Goal: Communication & Community: Answer question/provide support

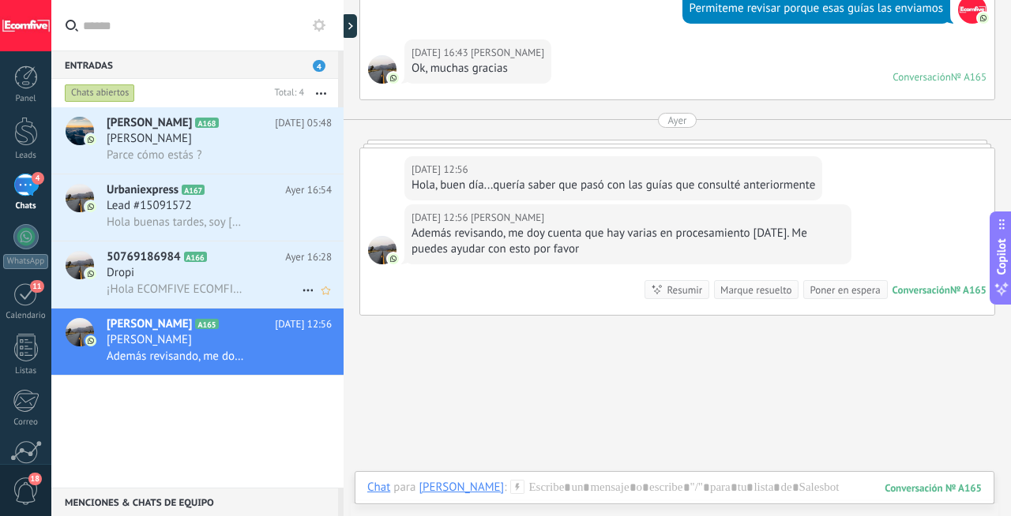
click at [204, 281] on div "Dropi" at bounding box center [219, 273] width 225 height 16
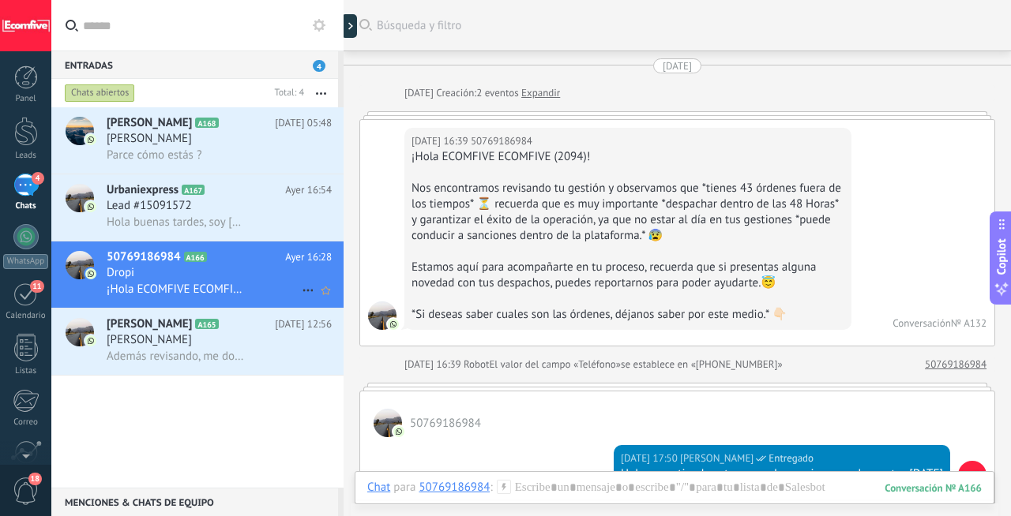
scroll to position [1259, 0]
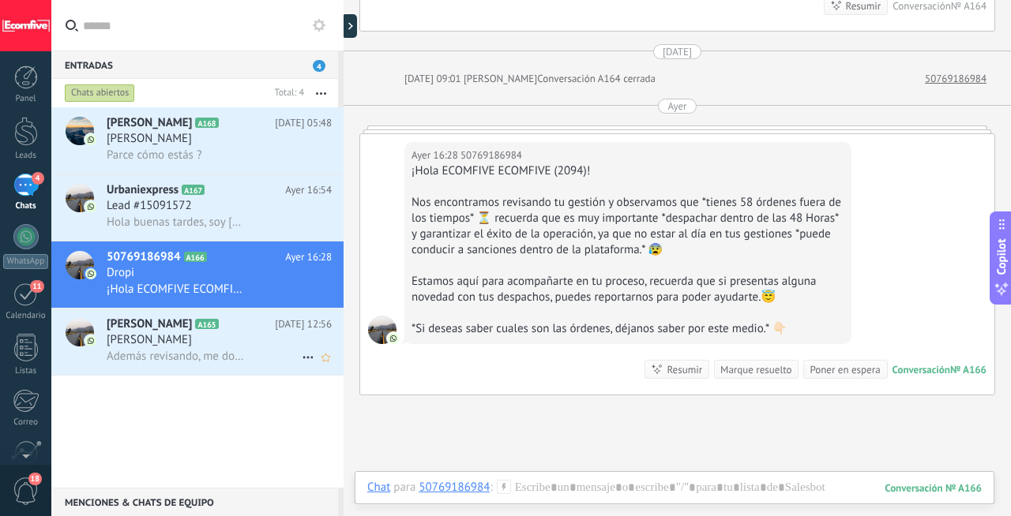
click at [207, 336] on div "[PERSON_NAME]" at bounding box center [219, 340] width 225 height 16
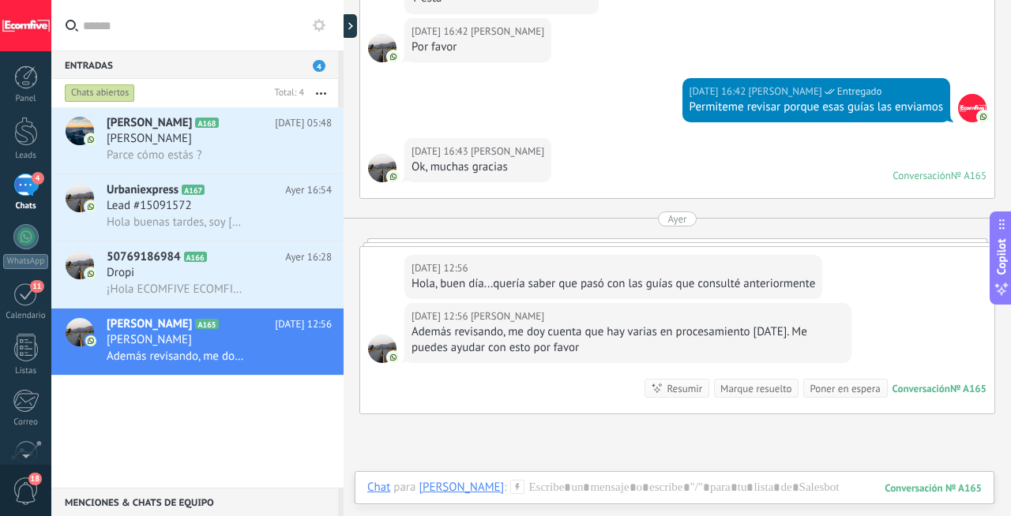
scroll to position [2262, 0]
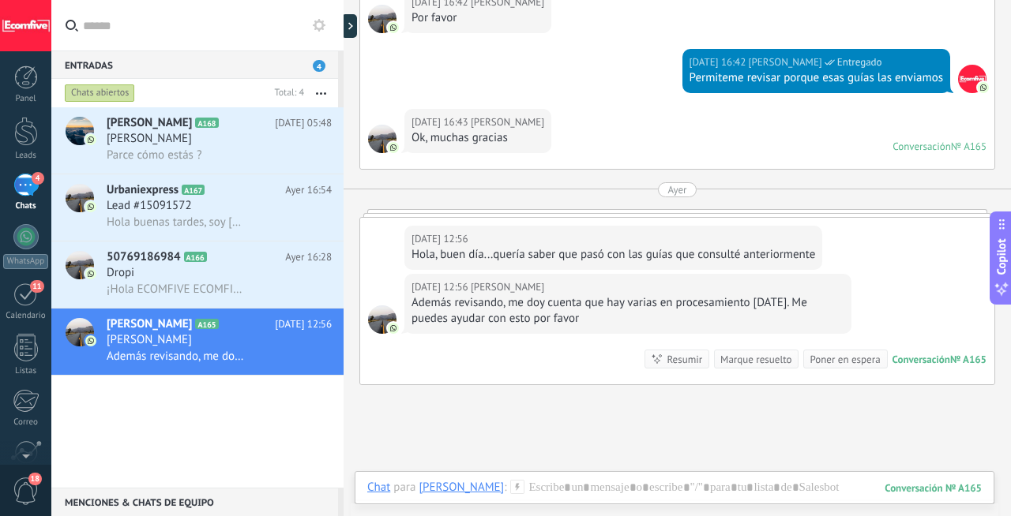
click at [468, 261] on div "Hola, buen día...quería saber que pasó con las guías que consulté anteriormente" at bounding box center [613, 255] width 404 height 16
click at [505, 253] on div "Hola, buen día...quería saber que pasó con las guías que consulté anteriormente" at bounding box center [613, 255] width 404 height 16
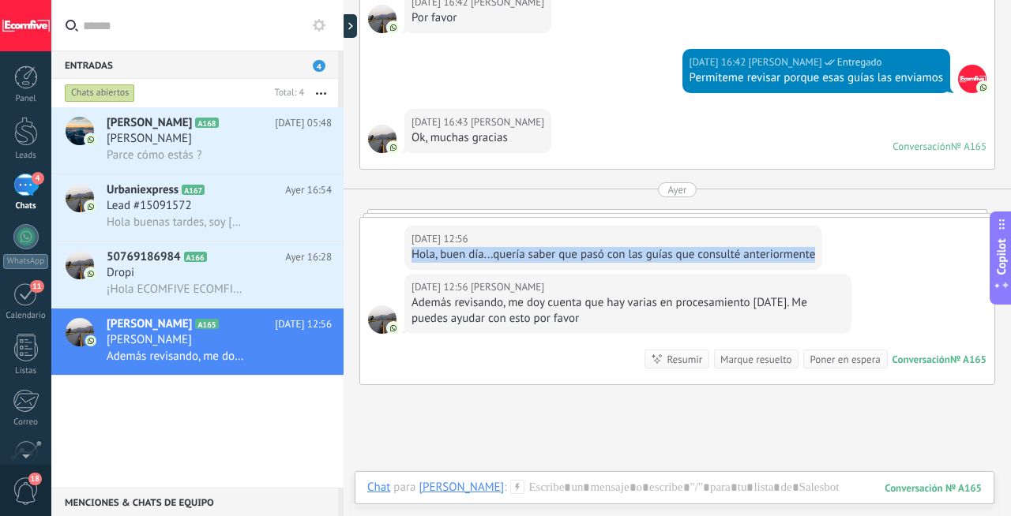
click at [505, 253] on div "Hola, buen día...quería saber que pasó con las guías que consulté anteriormente" at bounding box center [613, 255] width 404 height 16
click at [532, 253] on div "Hola, buen día...quería saber que pasó con las guías que consulté anteriormente" at bounding box center [613, 255] width 404 height 16
click at [546, 251] on div "Hola, buen día...quería saber que pasó con las guías que consulté anteriormente" at bounding box center [613, 255] width 404 height 16
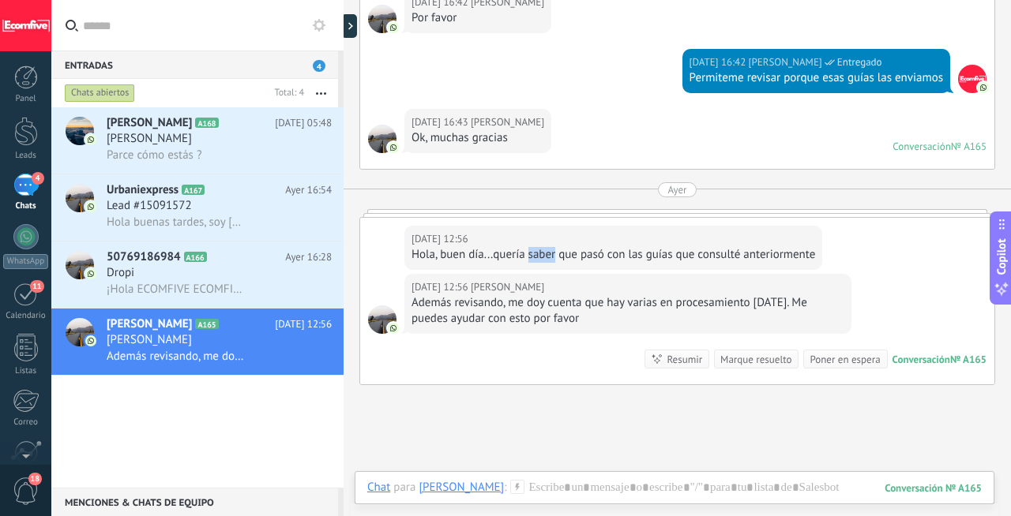
click at [546, 251] on div "Hola, buen día...quería saber que pasó con las guías que consulté anteriormente" at bounding box center [613, 255] width 404 height 16
click at [620, 252] on div "Hola, buen día...quería saber que pasó con las guías que consulté anteriormente" at bounding box center [613, 255] width 404 height 16
click at [642, 252] on div "Hola, buen día...quería saber que pasó con las guías que consulté anteriormente" at bounding box center [613, 255] width 404 height 16
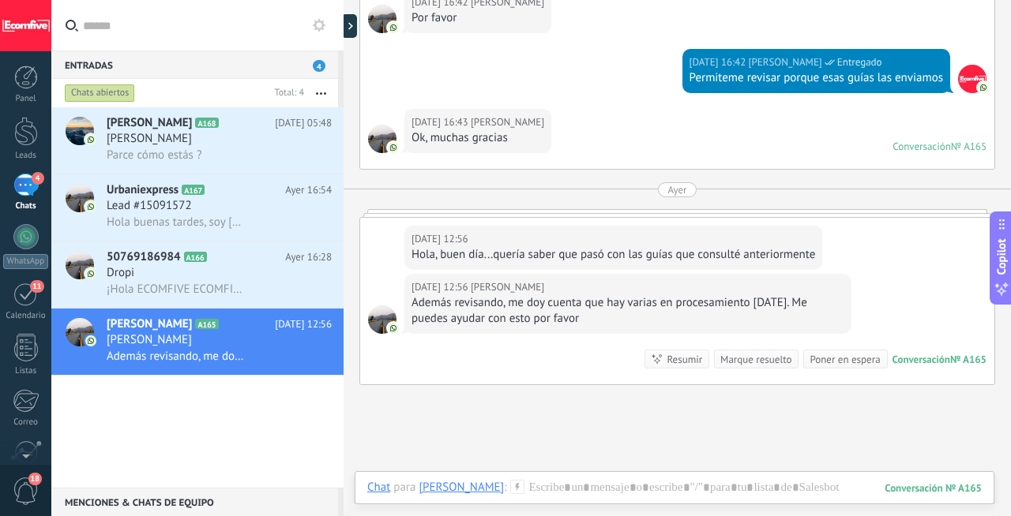
click at [701, 253] on div "Hola, buen día...quería saber que pasó con las guías que consulté anteriormente" at bounding box center [613, 255] width 404 height 16
click at [555, 315] on div "Además revisando, me doy cuenta que hay varias en procesamiento [DATE]. Me pued…" at bounding box center [627, 311] width 433 height 32
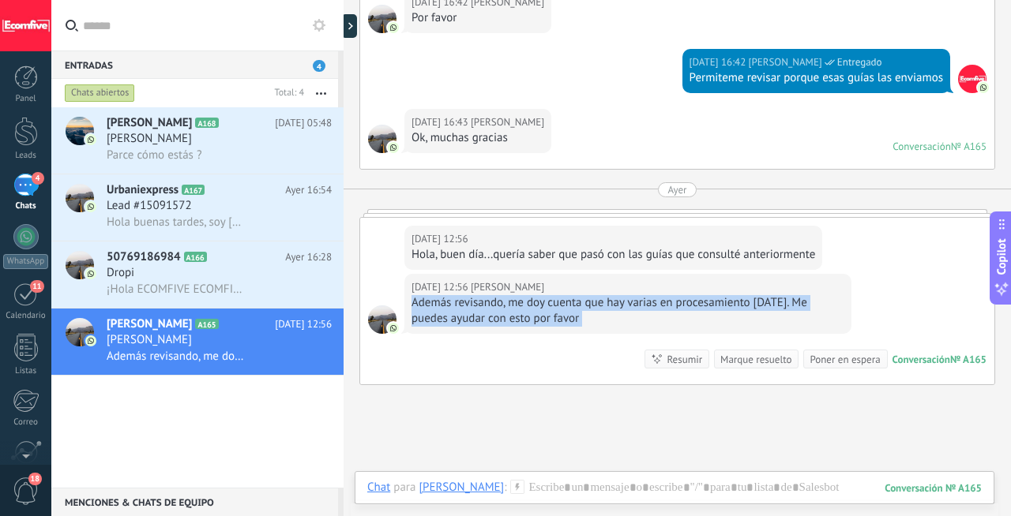
click at [555, 315] on div "Además revisando, me doy cuenta que hay varias en procesamiento [DATE]. Me pued…" at bounding box center [627, 311] width 433 height 32
click at [593, 489] on div at bounding box center [674, 503] width 614 height 47
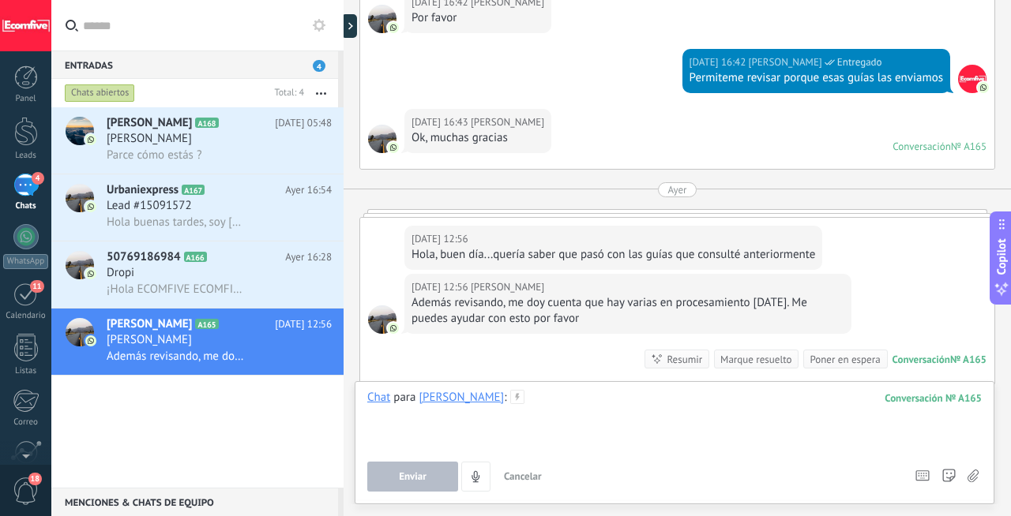
click at [596, 413] on div at bounding box center [674, 420] width 614 height 60
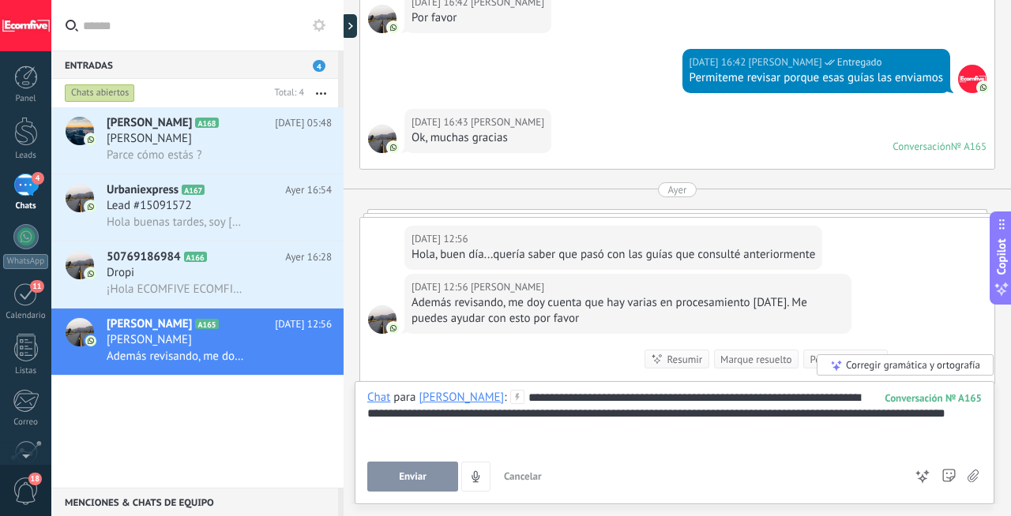
click at [415, 481] on span "Enviar" at bounding box center [413, 476] width 28 height 11
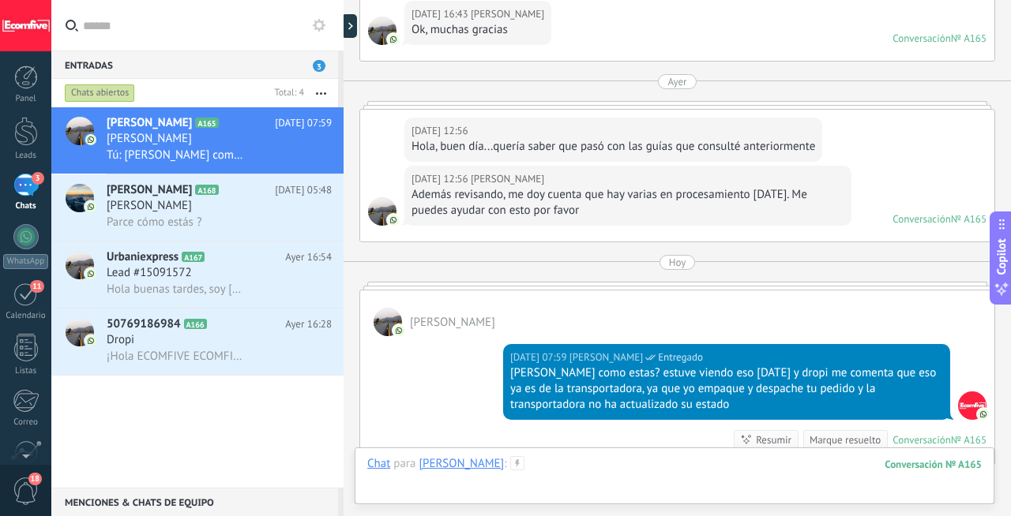
click at [561, 467] on div at bounding box center [674, 479] width 614 height 47
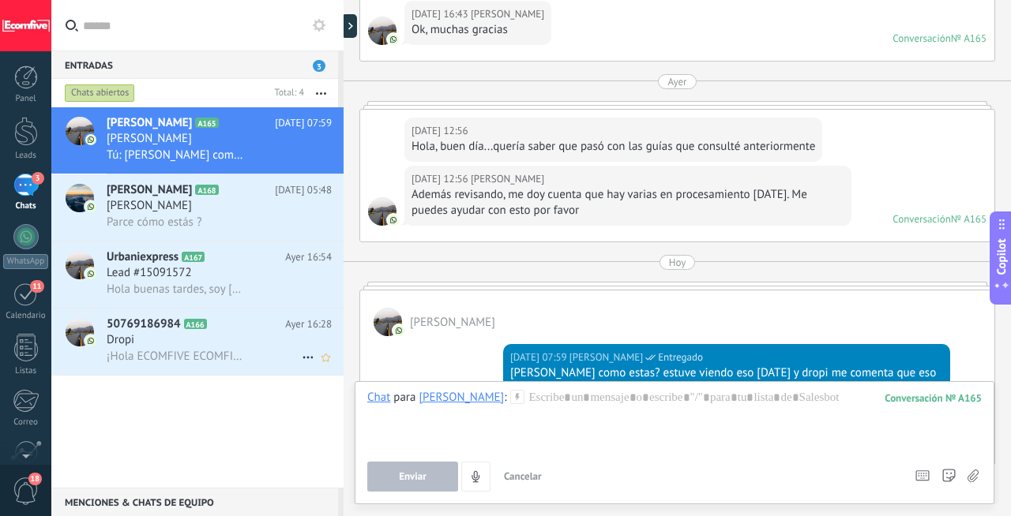
click at [208, 356] on span "¡Hola ECOMFIVE ECOMFIVE (2094)! Nos encontramos revisando tu gestión y observam…" at bounding box center [176, 356] width 138 height 15
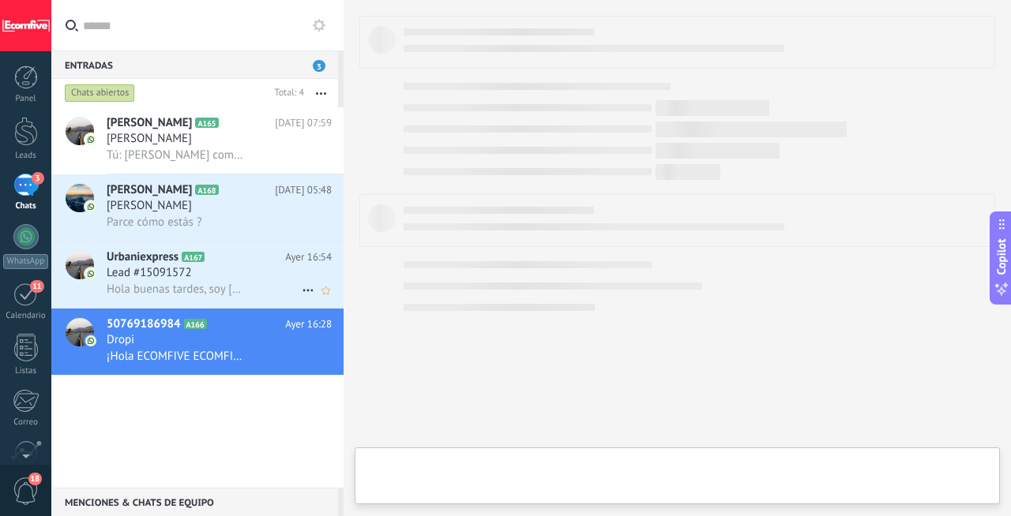
click at [204, 252] on h2 "Urbaniexpress A167" at bounding box center [196, 258] width 178 height 16
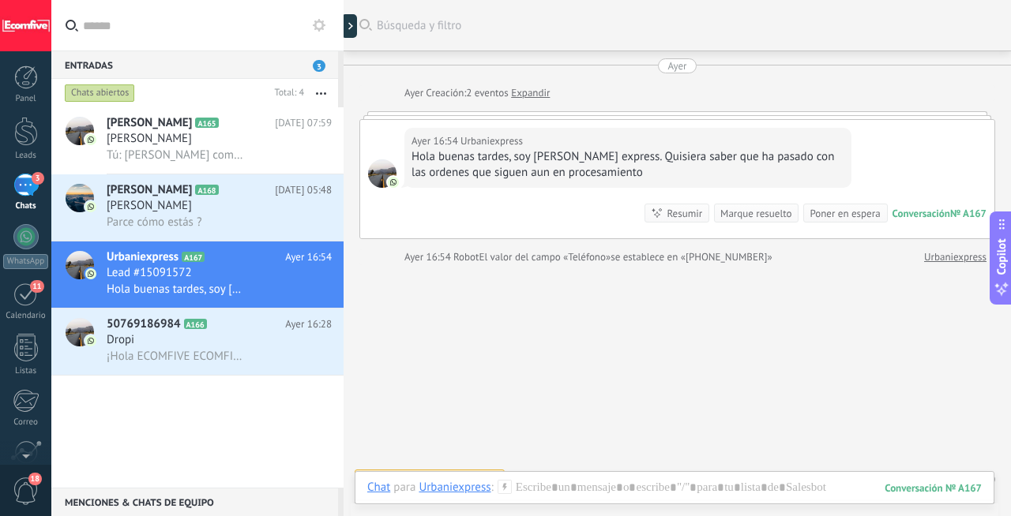
scroll to position [24, 0]
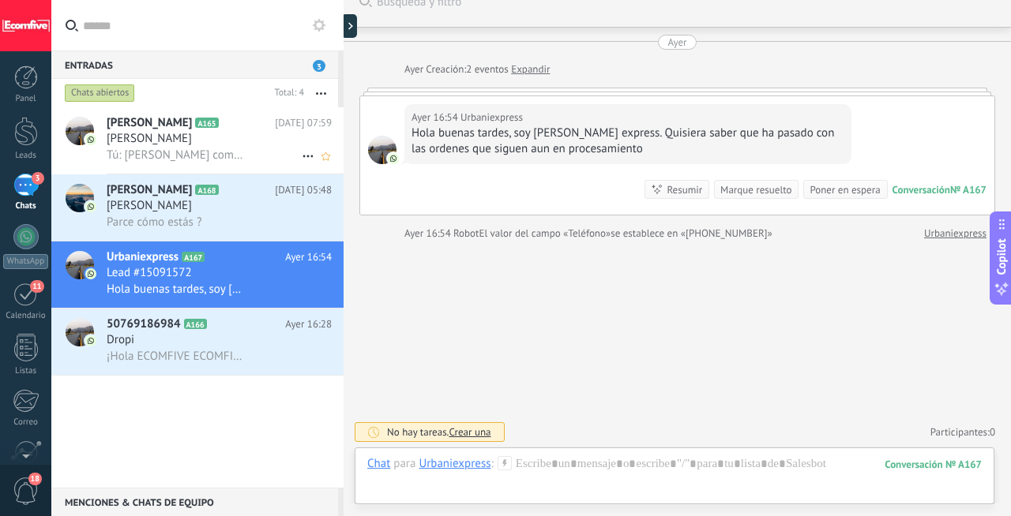
click at [236, 130] on h2 "[PERSON_NAME] A165" at bounding box center [191, 123] width 168 height 16
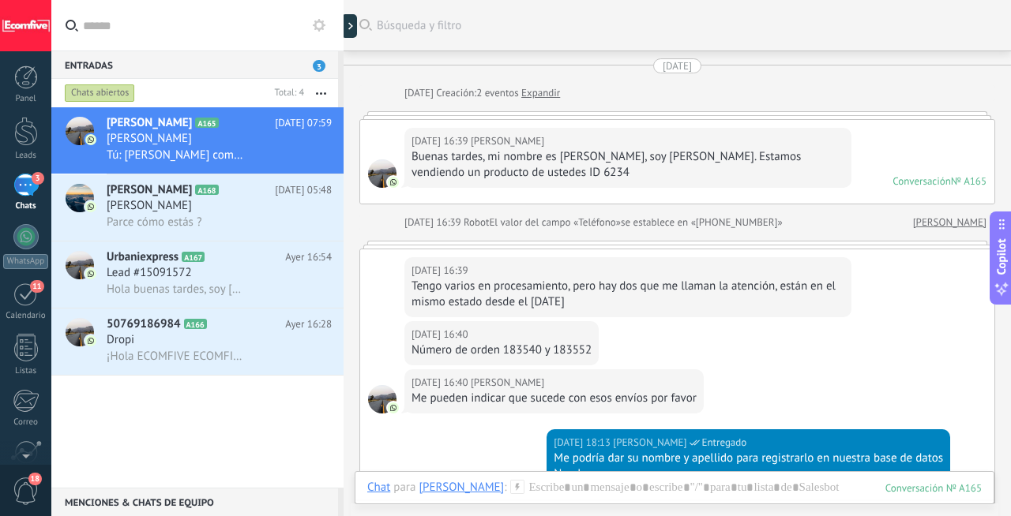
scroll to position [2495, 0]
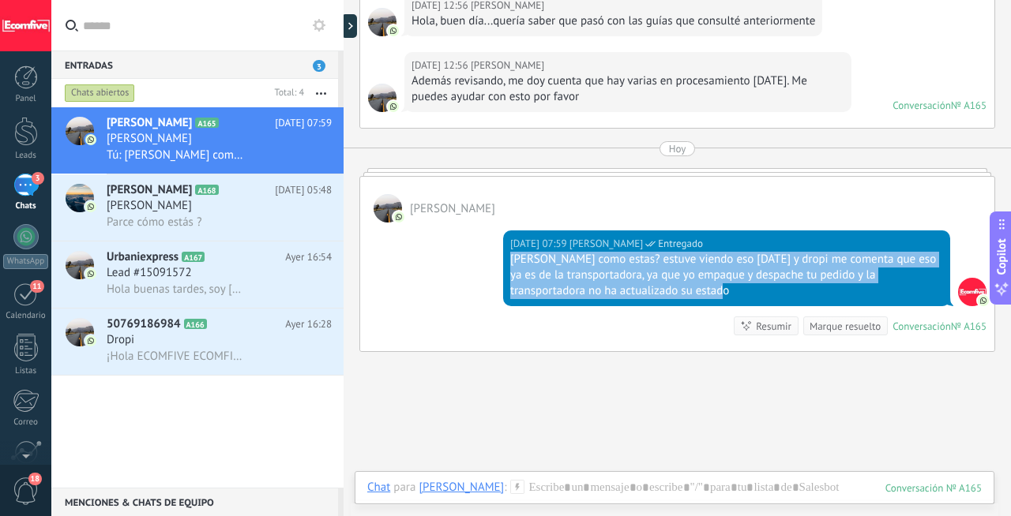
drag, startPoint x: 657, startPoint y: 292, endPoint x: 505, endPoint y: 260, distance: 155.0
click at [505, 260] on div "[DATE] 07:59 [PERSON_NAME] Entregado [PERSON_NAME] como estas? estuve viendo es…" at bounding box center [726, 269] width 447 height 76
copy div "[PERSON_NAME] como estas? estuve viendo eso [DATE] y dropi me comenta que eso y…"
click at [208, 263] on h2 "Urbaniexpress A167" at bounding box center [196, 258] width 178 height 16
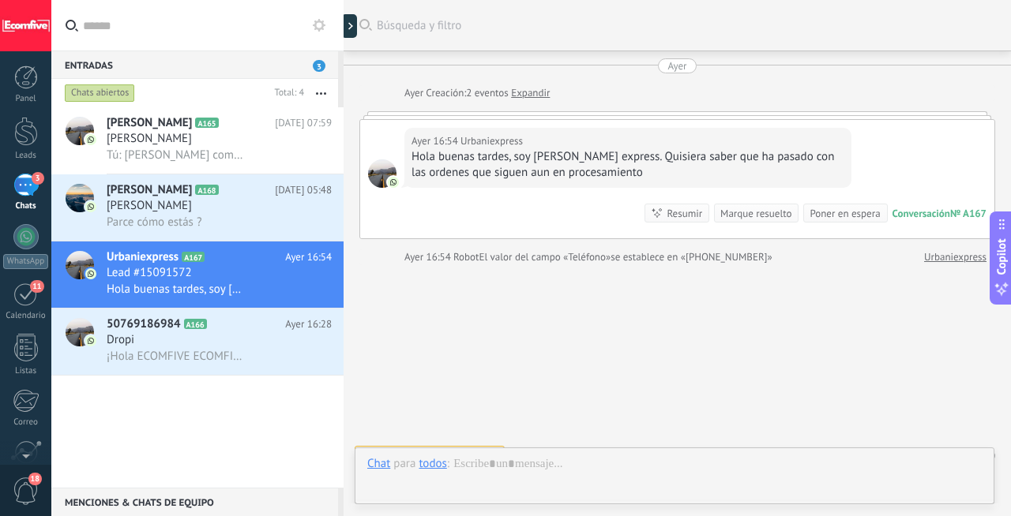
scroll to position [24, 0]
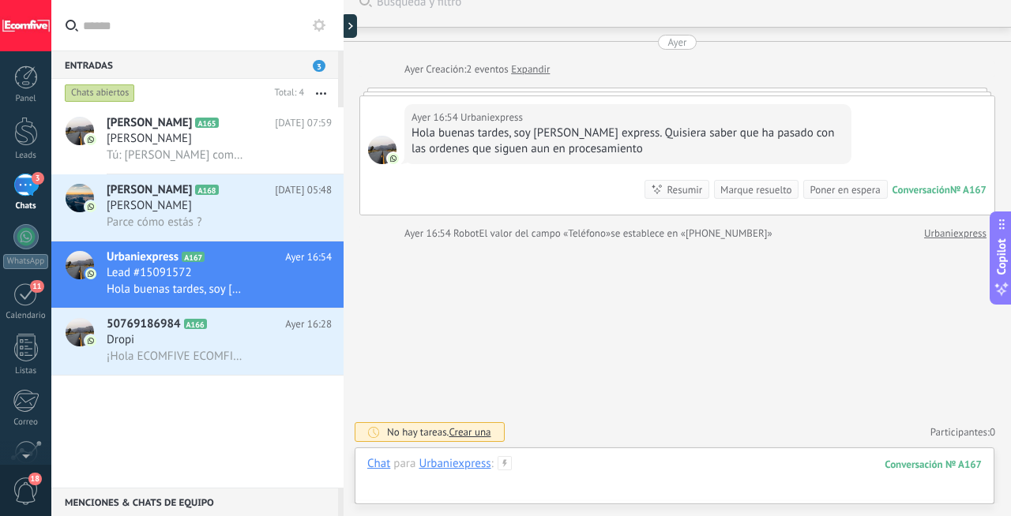
click at [532, 467] on div at bounding box center [674, 479] width 614 height 47
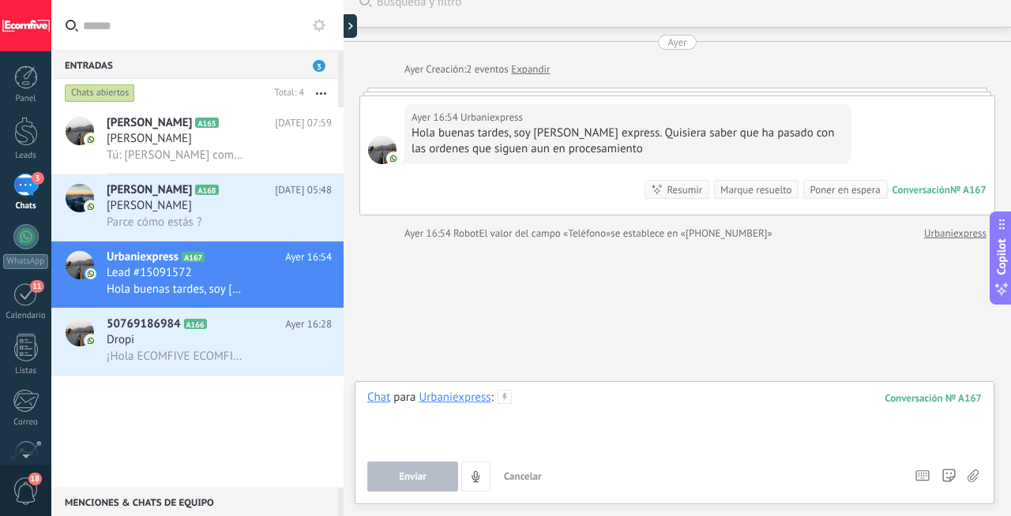
paste div
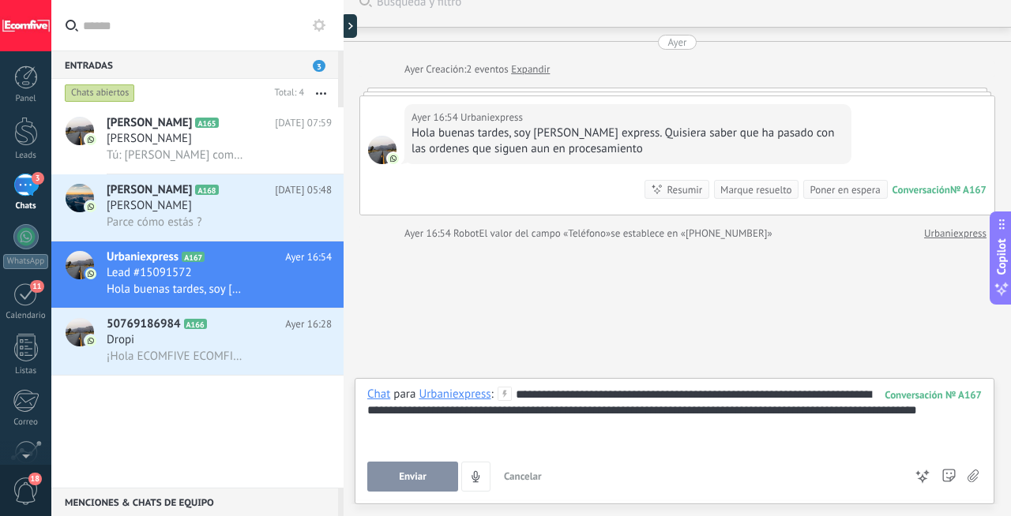
click at [408, 476] on span "Enviar" at bounding box center [413, 476] width 28 height 11
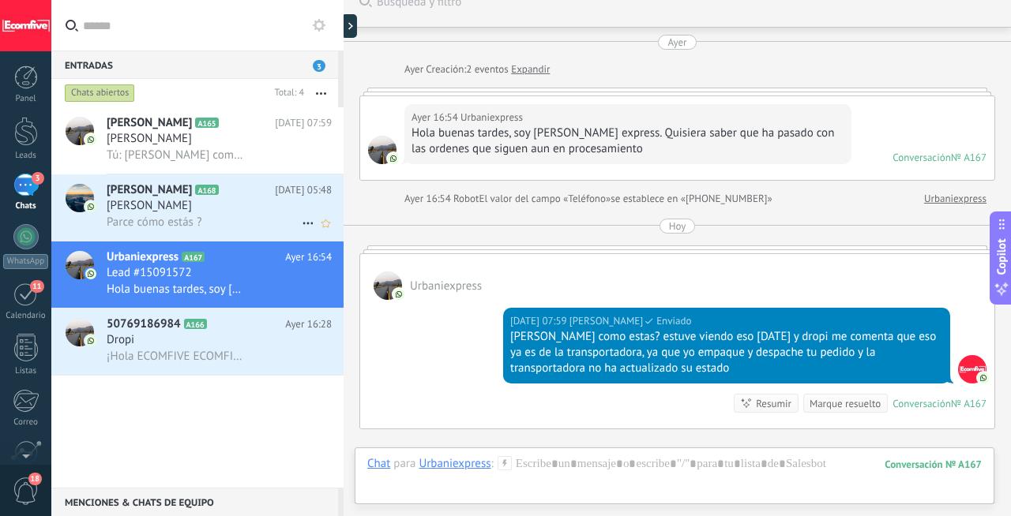
scroll to position [212, 0]
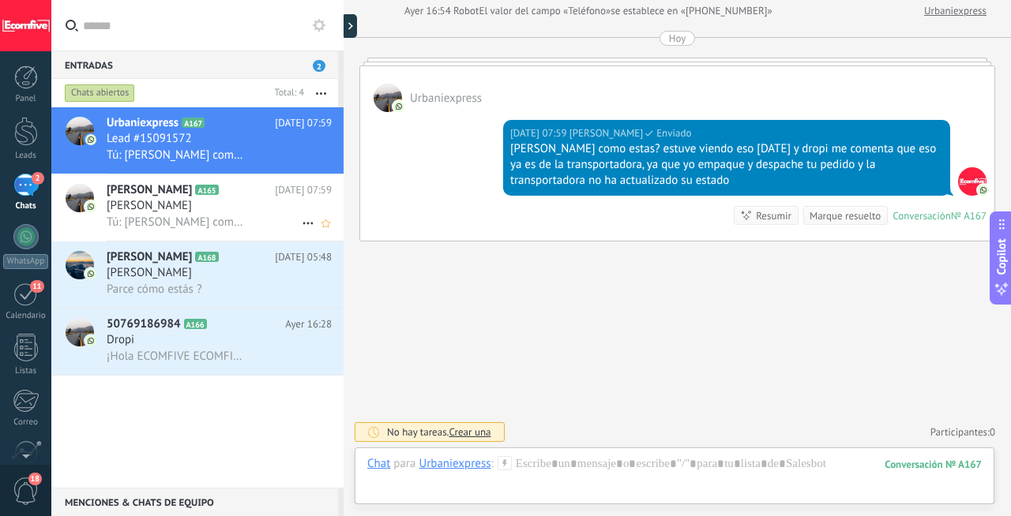
click at [235, 216] on div "Tú: [PERSON_NAME] como estas? estuve viendo eso [DATE] y dropi me comenta que e…" at bounding box center [219, 222] width 225 height 17
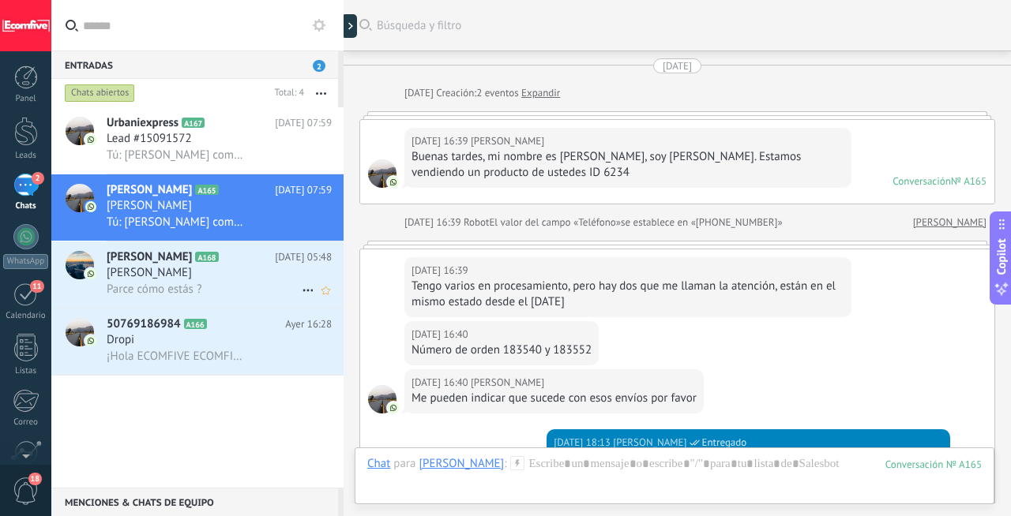
scroll to position [2605, 0]
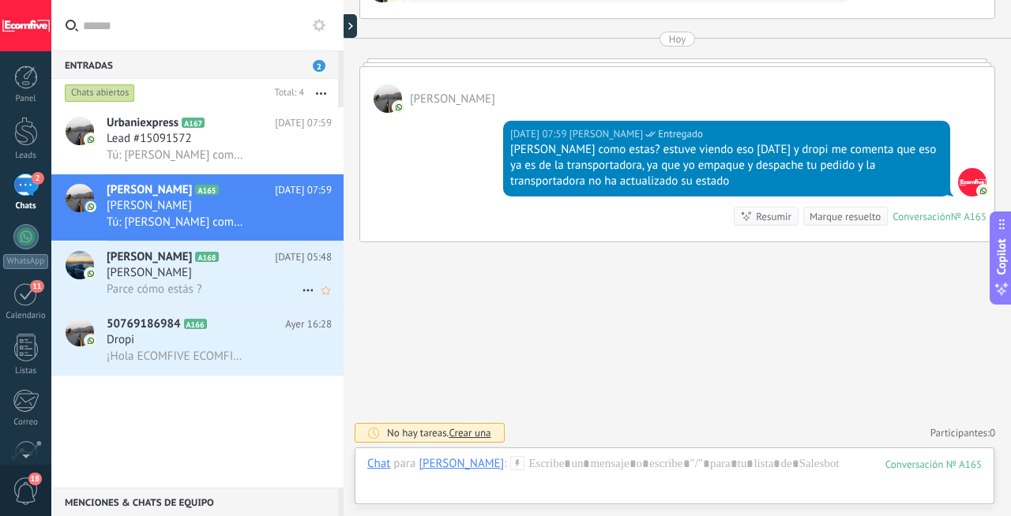
click at [232, 243] on div "[PERSON_NAME] A168 [DATE] 05:48 [PERSON_NAME] Parce cómo estás ?" at bounding box center [225, 275] width 237 height 66
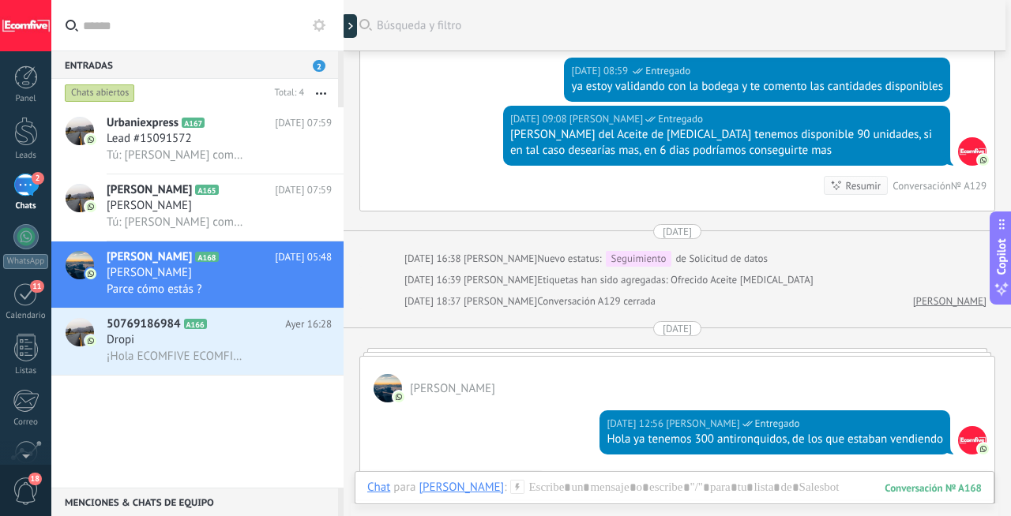
scroll to position [1717, 0]
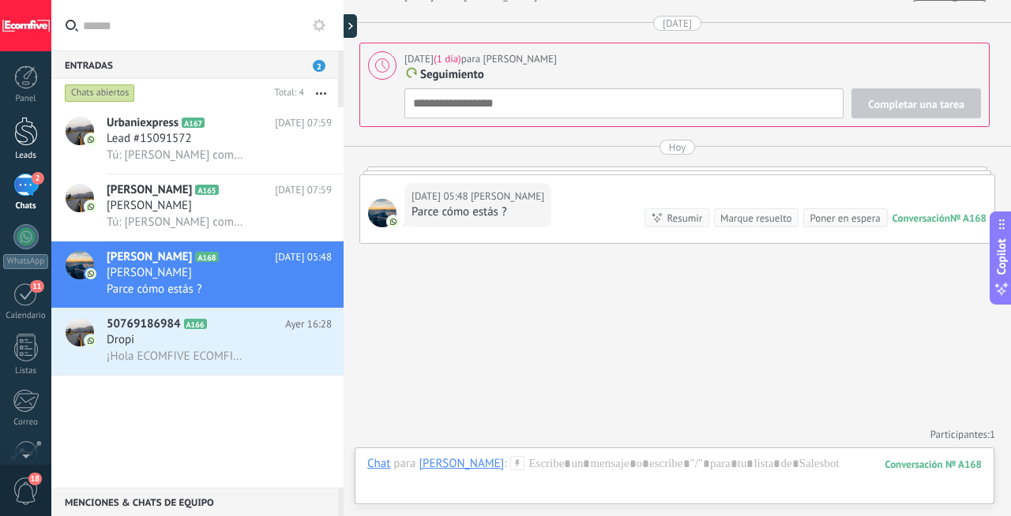
click at [30, 144] on div at bounding box center [26, 131] width 24 height 29
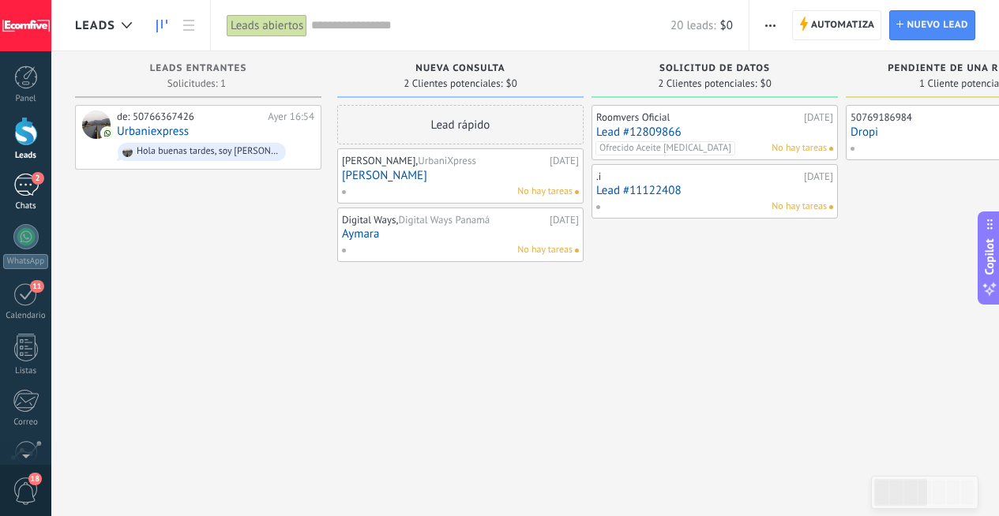
click at [37, 179] on span "2" at bounding box center [38, 178] width 13 height 13
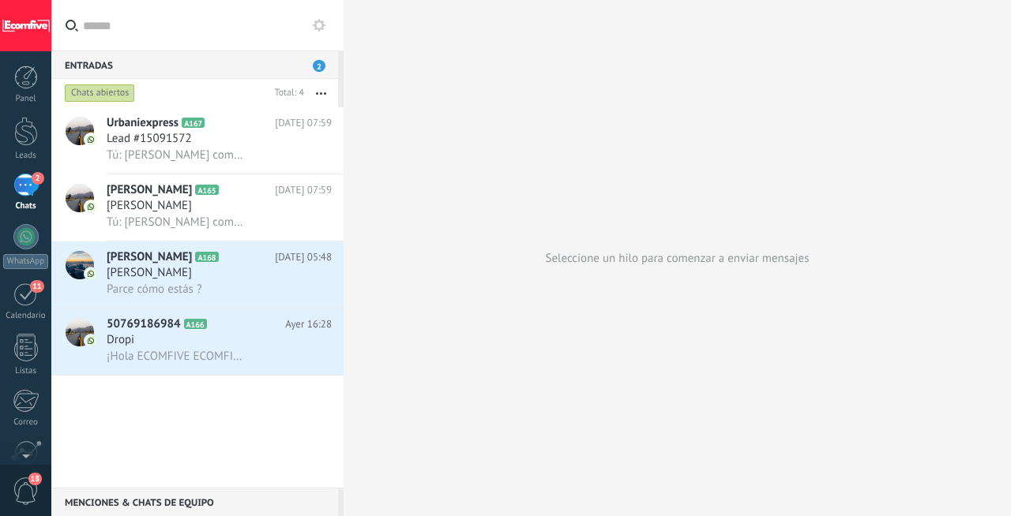
click at [30, 194] on div "2" at bounding box center [25, 185] width 25 height 23
click at [36, 190] on div "2" at bounding box center [25, 185] width 25 height 23
click at [200, 281] on h3 "[PERSON_NAME]" at bounding box center [153, 273] width 93 height 16
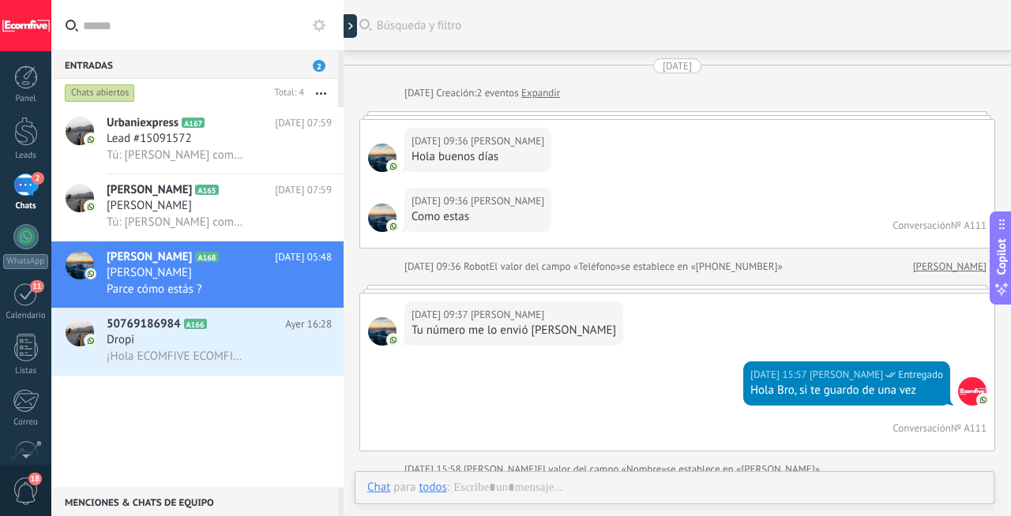
scroll to position [1661, 0]
